Goal: Navigation & Orientation: Find specific page/section

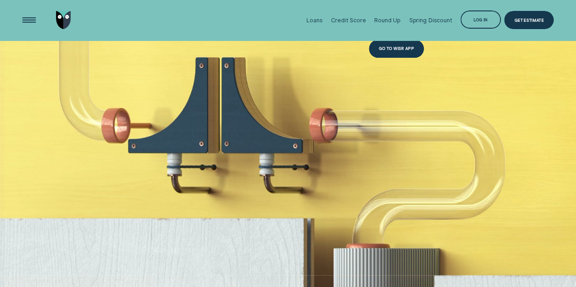
scroll to position [395, 0]
click at [399, 44] on div "Go to Wisr App" at bounding box center [396, 49] width 55 height 18
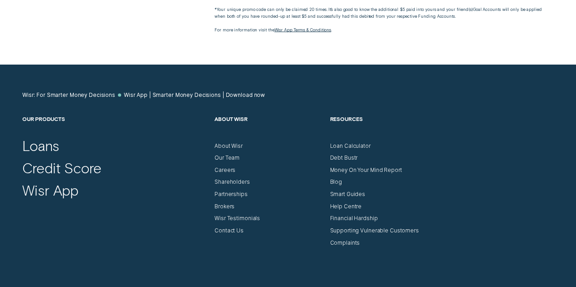
scroll to position [2569, 0]
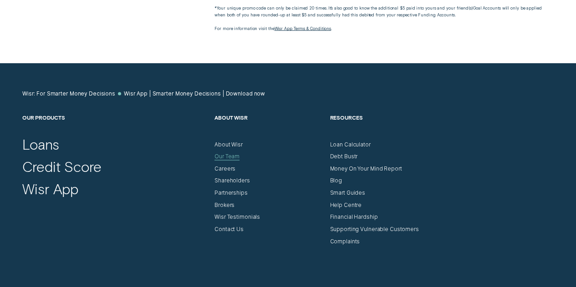
click at [222, 160] on div "Our Team" at bounding box center [226, 156] width 25 height 7
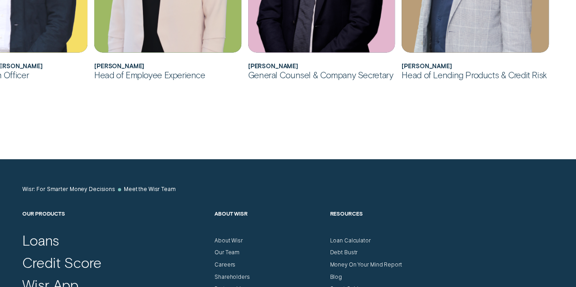
scroll to position [673, 0]
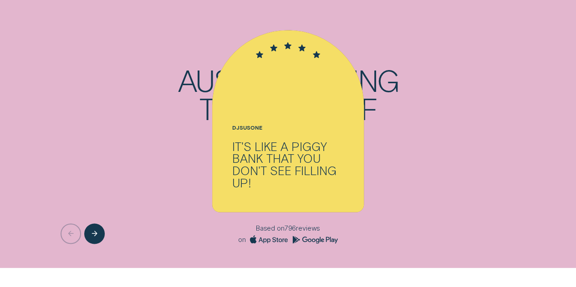
scroll to position [2569, 0]
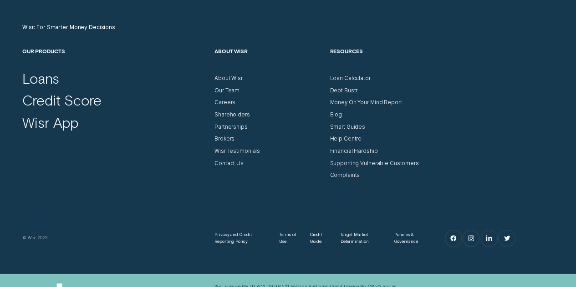
scroll to position [2594, 0]
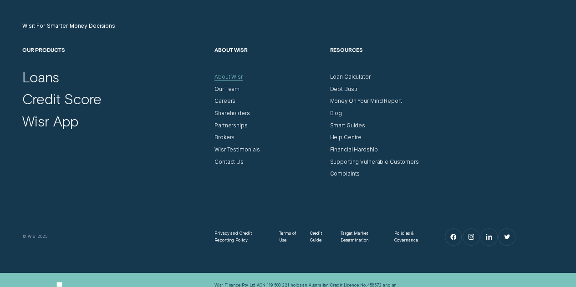
click at [232, 77] on div "About Wisr" at bounding box center [228, 77] width 28 height 7
